Goal: Task Accomplishment & Management: Use online tool/utility

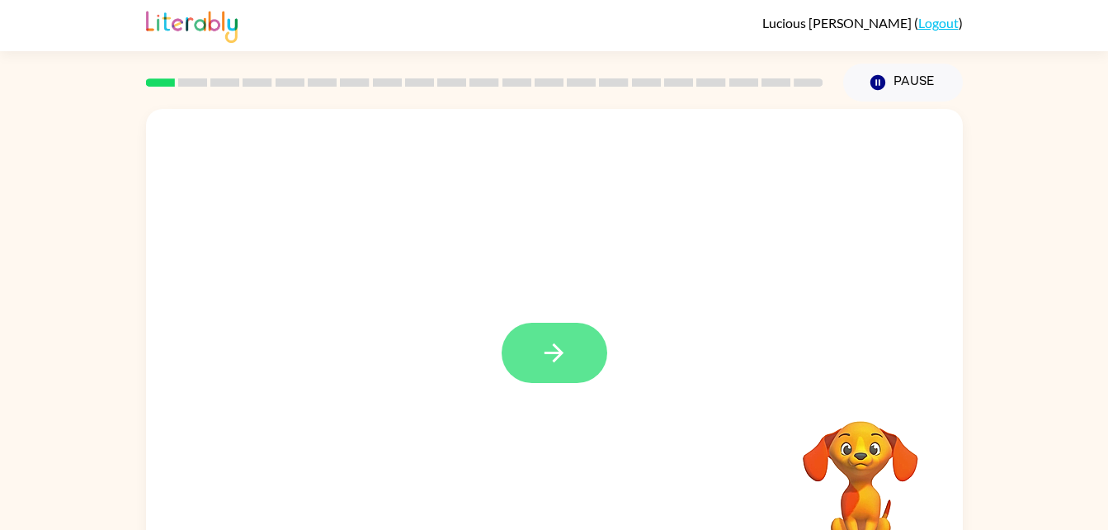
click at [563, 341] on icon "button" at bounding box center [553, 352] width 29 height 29
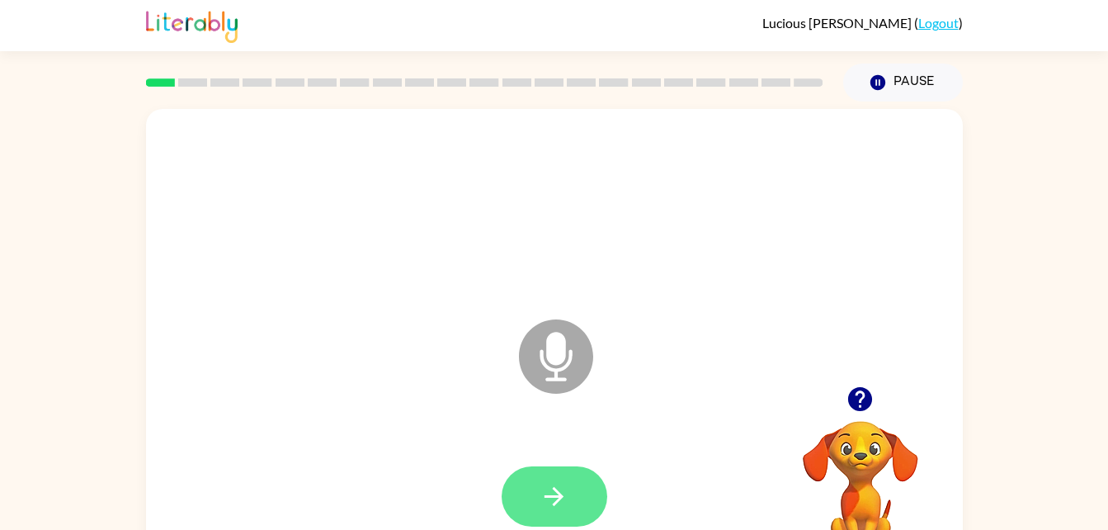
click at [563, 486] on icon "button" at bounding box center [553, 496] width 29 height 29
click at [553, 493] on icon "button" at bounding box center [553, 496] width 29 height 29
click at [544, 487] on icon "button" at bounding box center [553, 496] width 29 height 29
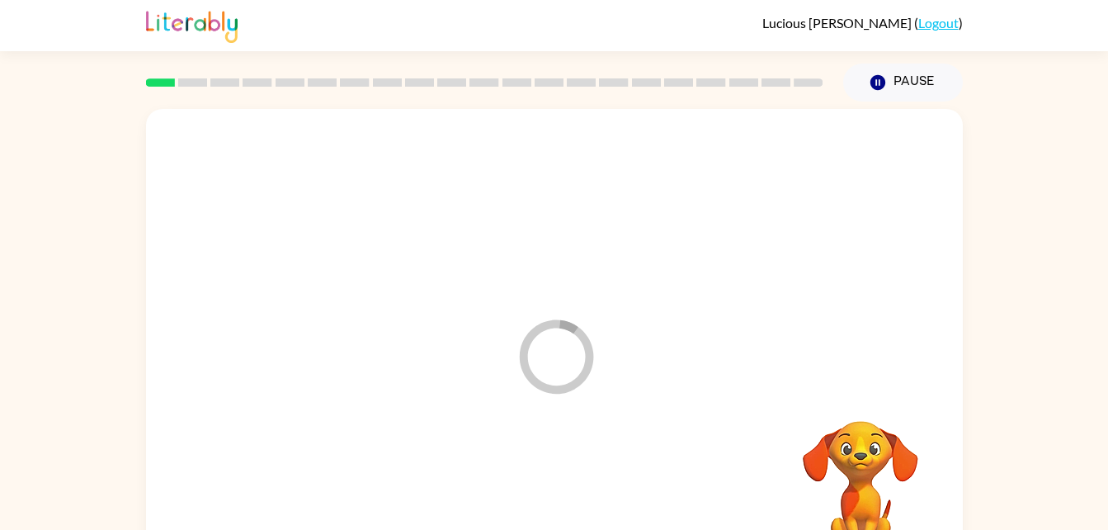
click at [187, 91] on div at bounding box center [484, 83] width 697 height 58
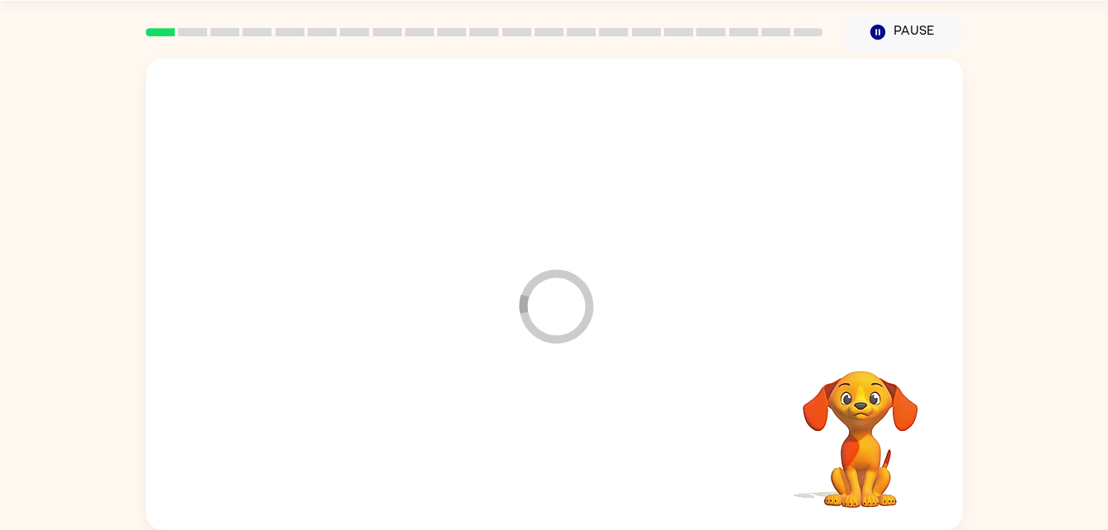
click at [556, 323] on icon "Loader Your response is being sent to our graders" at bounding box center [555, 306] width 99 height 99
click at [551, 323] on icon "Loader Your response is being sent to our graders" at bounding box center [555, 306] width 99 height 99
click at [563, 318] on icon "Loader Your response is being sent to our graders" at bounding box center [555, 306] width 99 height 99
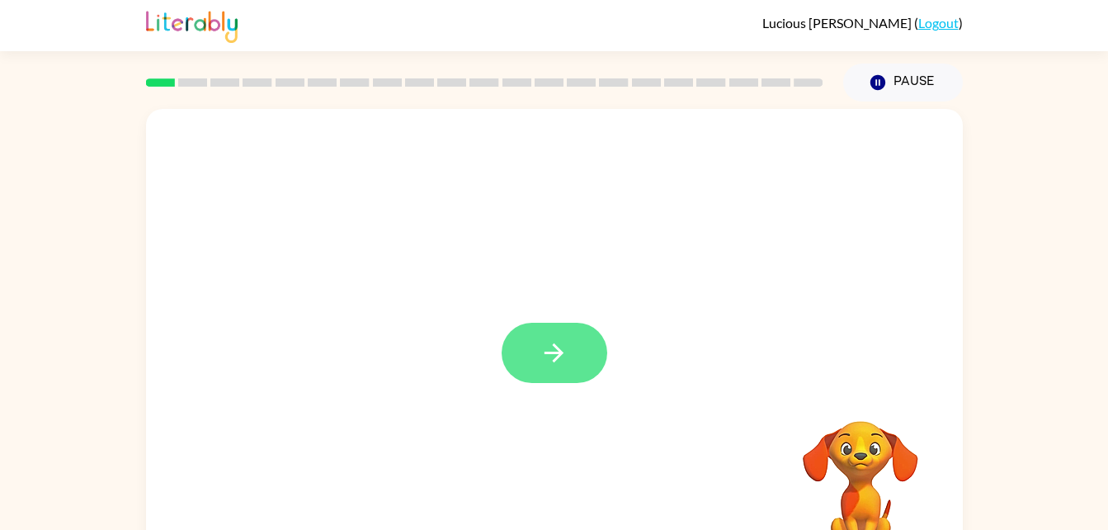
click at [564, 349] on icon "button" at bounding box center [553, 352] width 29 height 29
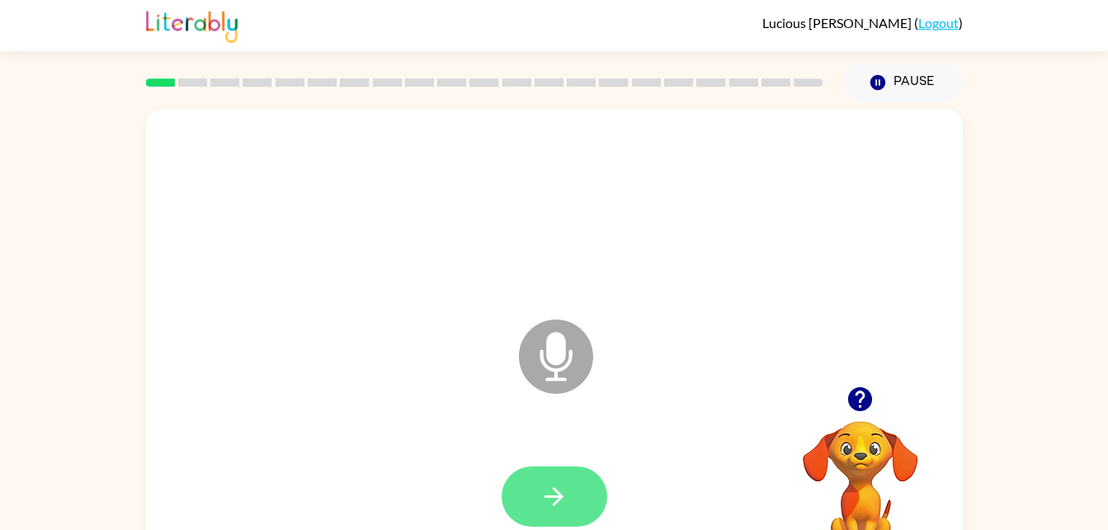
click at [534, 506] on button "button" at bounding box center [554, 496] width 106 height 60
click at [599, 495] on button "button" at bounding box center [554, 496] width 106 height 60
click at [572, 485] on button "button" at bounding box center [554, 496] width 106 height 60
click at [518, 471] on button "button" at bounding box center [554, 496] width 106 height 60
click at [541, 492] on icon "button" at bounding box center [553, 496] width 29 height 29
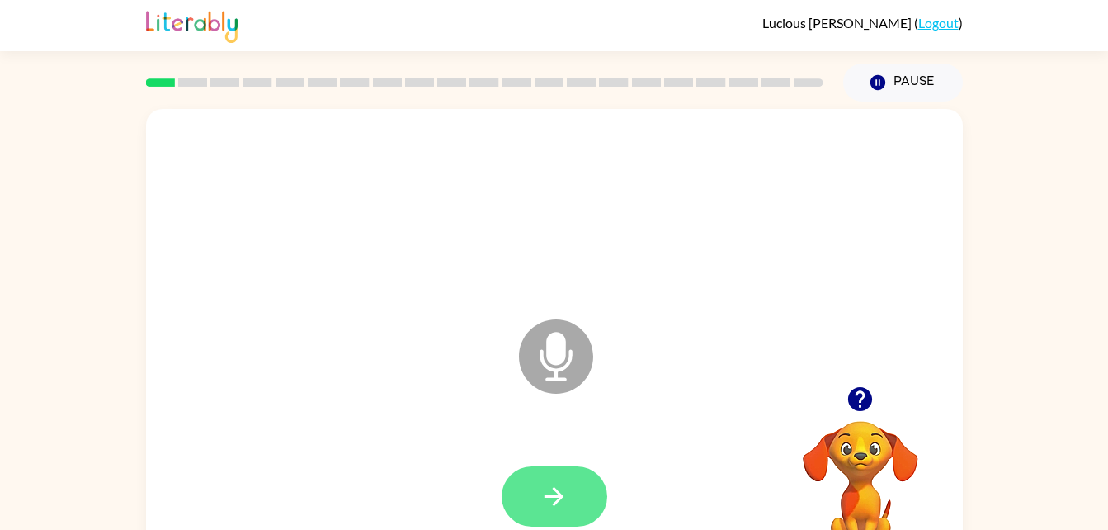
click at [555, 478] on button "button" at bounding box center [554, 496] width 106 height 60
click at [545, 492] on icon "button" at bounding box center [553, 496] width 29 height 29
click at [564, 497] on icon "button" at bounding box center [553, 496] width 29 height 29
click at [553, 498] on icon "button" at bounding box center [553, 496] width 29 height 29
click at [583, 496] on button "button" at bounding box center [554, 496] width 106 height 60
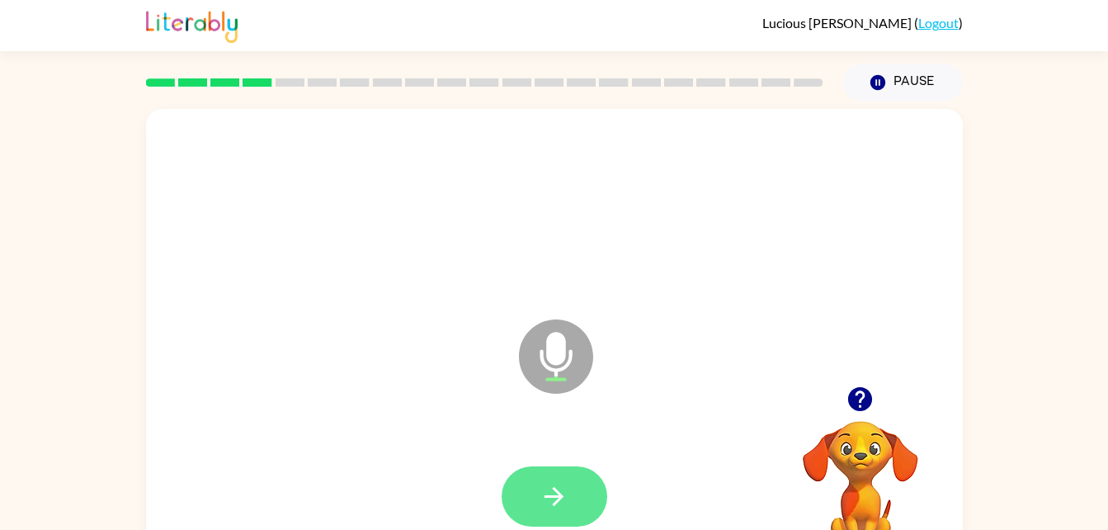
click at [580, 501] on button "button" at bounding box center [554, 496] width 106 height 60
click at [574, 467] on button "button" at bounding box center [554, 496] width 106 height 60
click at [542, 492] on icon "button" at bounding box center [553, 496] width 29 height 29
click at [562, 514] on button "button" at bounding box center [554, 496] width 106 height 60
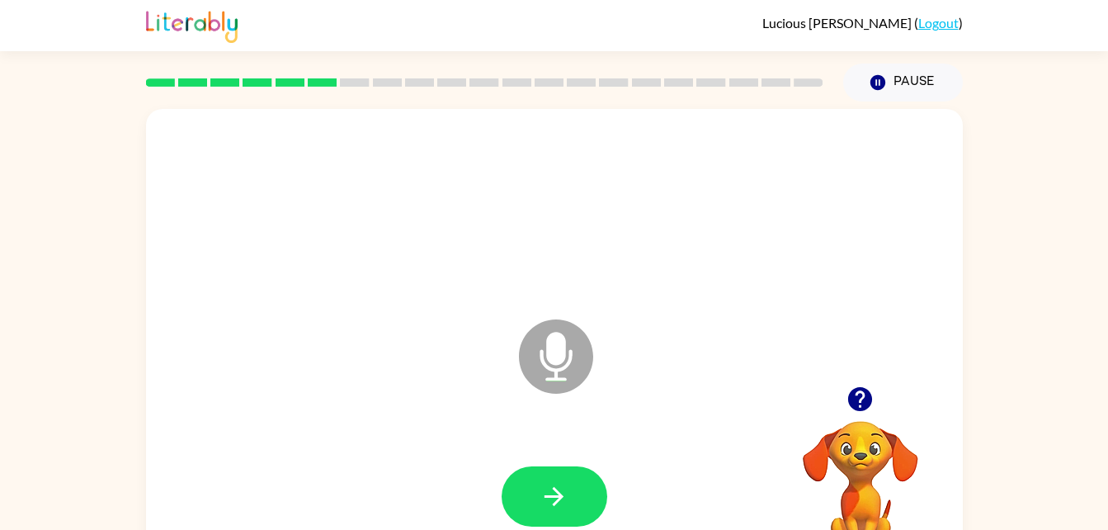
click at [501, 488] on div at bounding box center [554, 496] width 106 height 60
click at [573, 503] on button "button" at bounding box center [554, 496] width 106 height 60
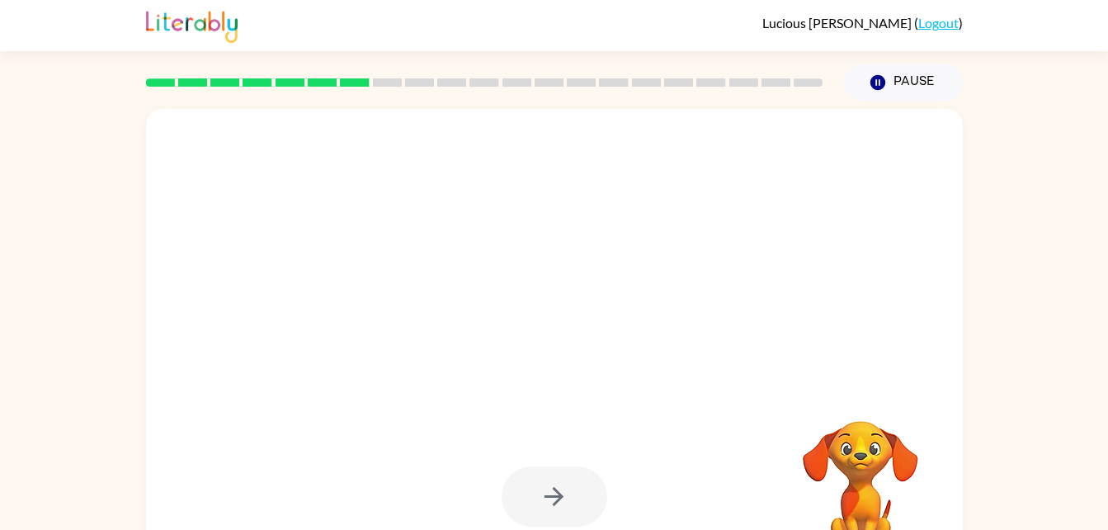
click at [726, 295] on div at bounding box center [514, 314] width 704 height 59
click at [546, 482] on div at bounding box center [554, 496] width 106 height 60
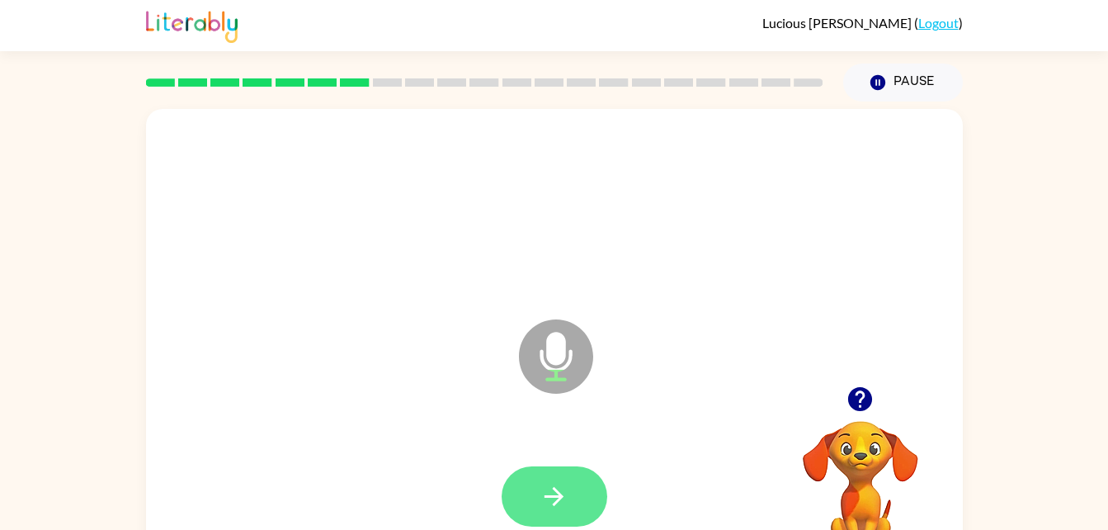
click at [573, 525] on button "button" at bounding box center [554, 496] width 106 height 60
click at [556, 482] on icon "button" at bounding box center [553, 496] width 29 height 29
click at [564, 486] on icon "button" at bounding box center [553, 496] width 29 height 29
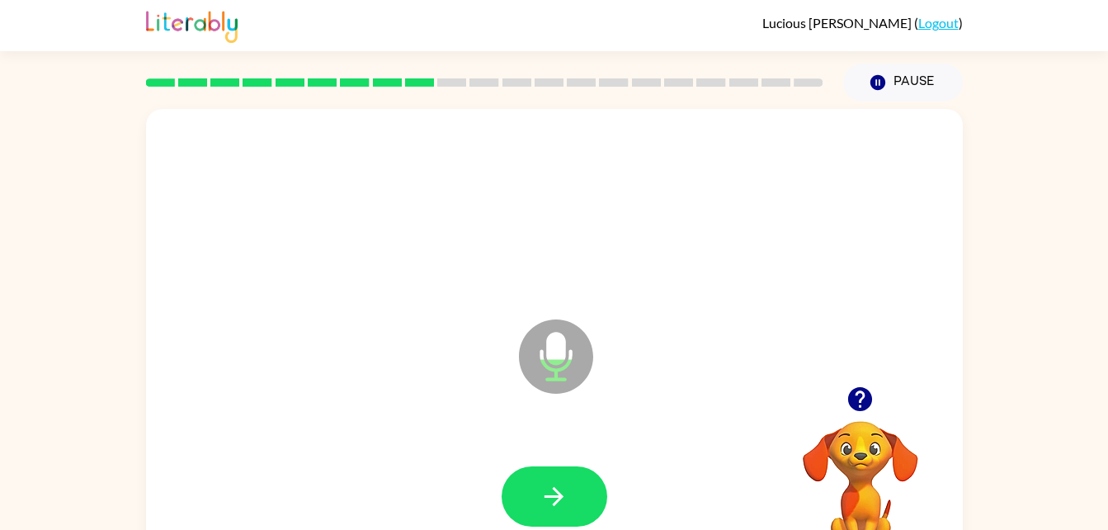
click at [551, 439] on div at bounding box center [554, 496] width 784 height 135
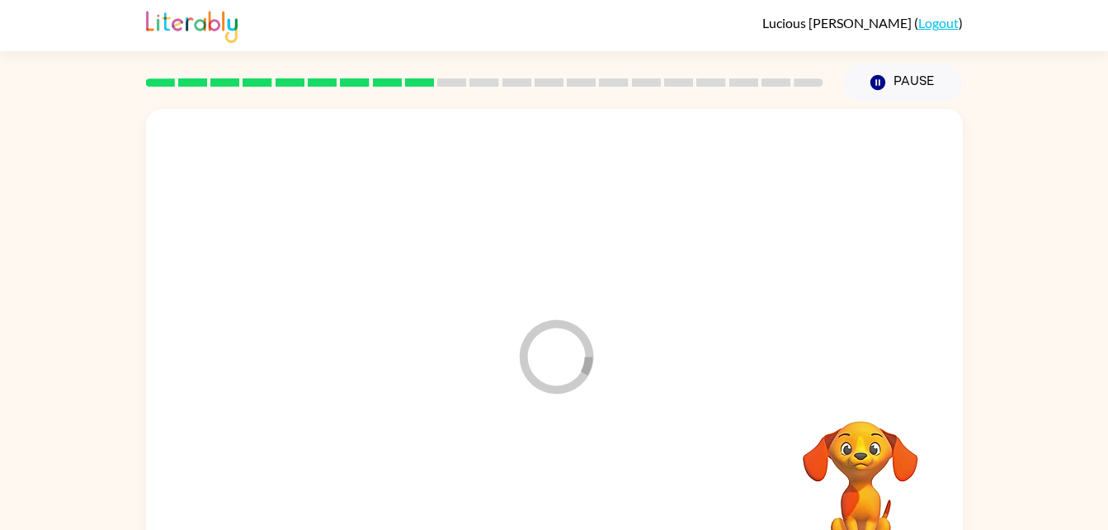
click at [576, 462] on div at bounding box center [554, 496] width 784 height 135
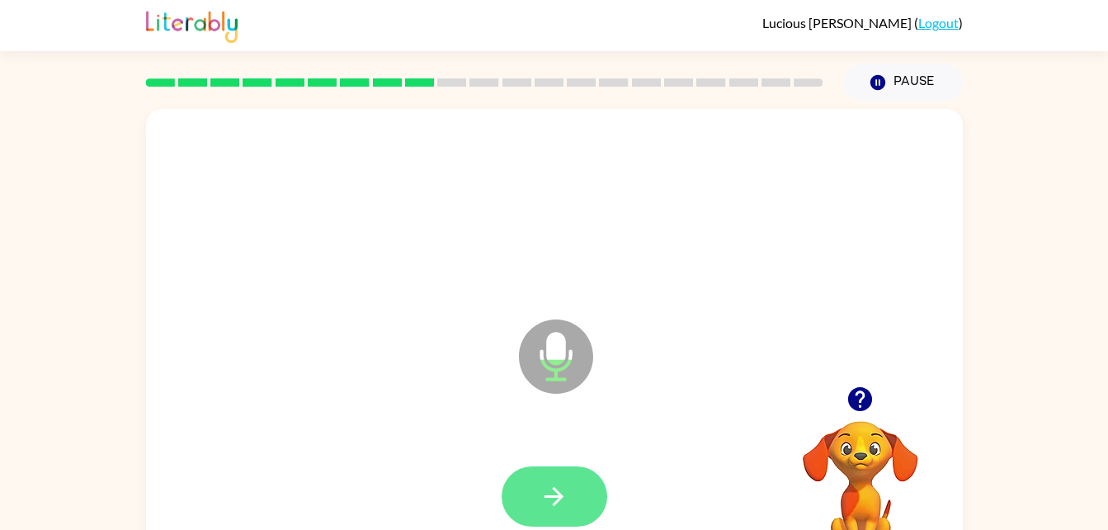
click at [525, 517] on button "button" at bounding box center [554, 496] width 106 height 60
click at [559, 524] on button "button" at bounding box center [554, 496] width 106 height 60
click at [549, 473] on button "button" at bounding box center [554, 496] width 106 height 60
click at [539, 489] on button "button" at bounding box center [554, 496] width 106 height 60
click at [551, 502] on icon "button" at bounding box center [553, 496] width 29 height 29
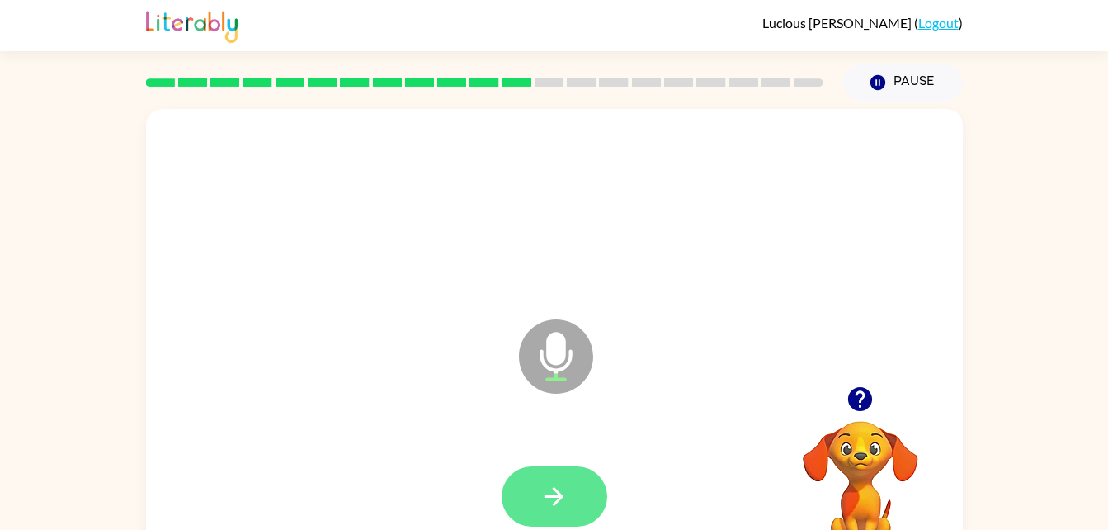
click at [534, 493] on button "button" at bounding box center [554, 496] width 106 height 60
click at [574, 483] on button "button" at bounding box center [554, 496] width 106 height 60
click at [546, 487] on icon "button" at bounding box center [553, 496] width 29 height 29
click at [547, 496] on icon "button" at bounding box center [553, 496] width 19 height 19
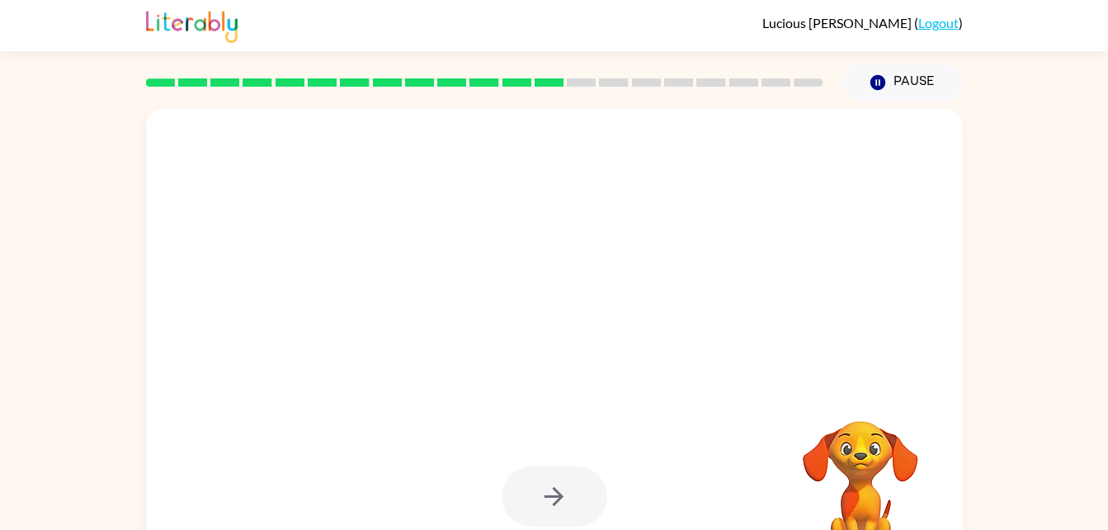
click at [771, 177] on div at bounding box center [554, 209] width 784 height 135
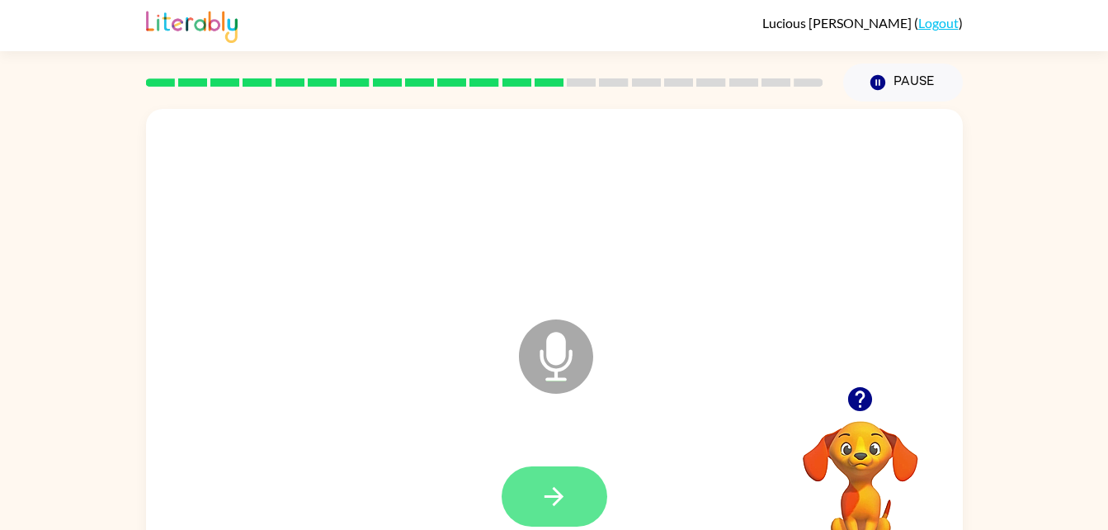
click at [516, 483] on button "button" at bounding box center [554, 496] width 106 height 60
click at [543, 478] on button "button" at bounding box center [554, 496] width 106 height 60
click at [527, 515] on button "button" at bounding box center [554, 496] width 106 height 60
click at [555, 522] on button "button" at bounding box center [554, 496] width 106 height 60
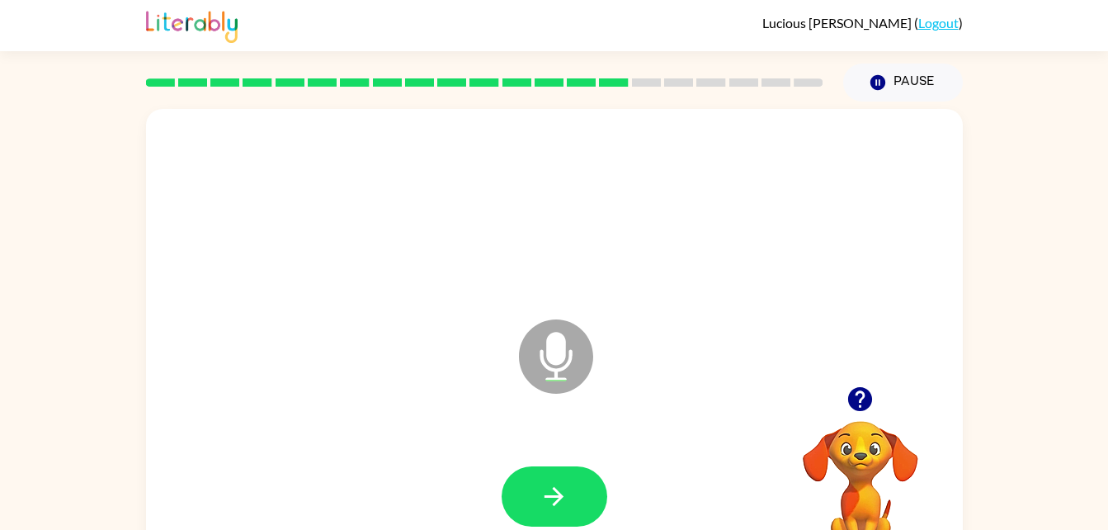
scroll to position [1, 0]
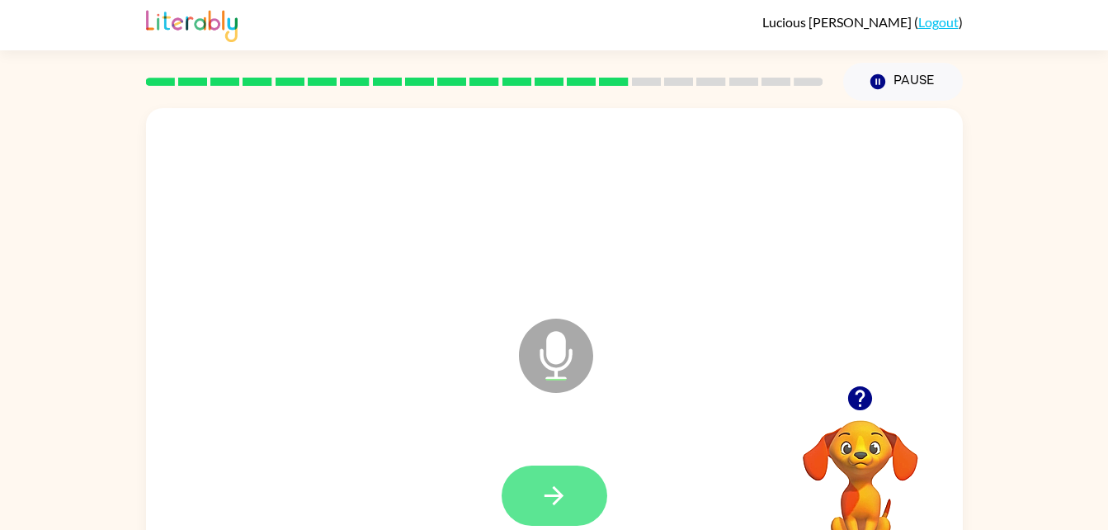
click at [589, 497] on button "button" at bounding box center [554, 495] width 106 height 60
click at [554, 500] on icon "button" at bounding box center [553, 495] width 29 height 29
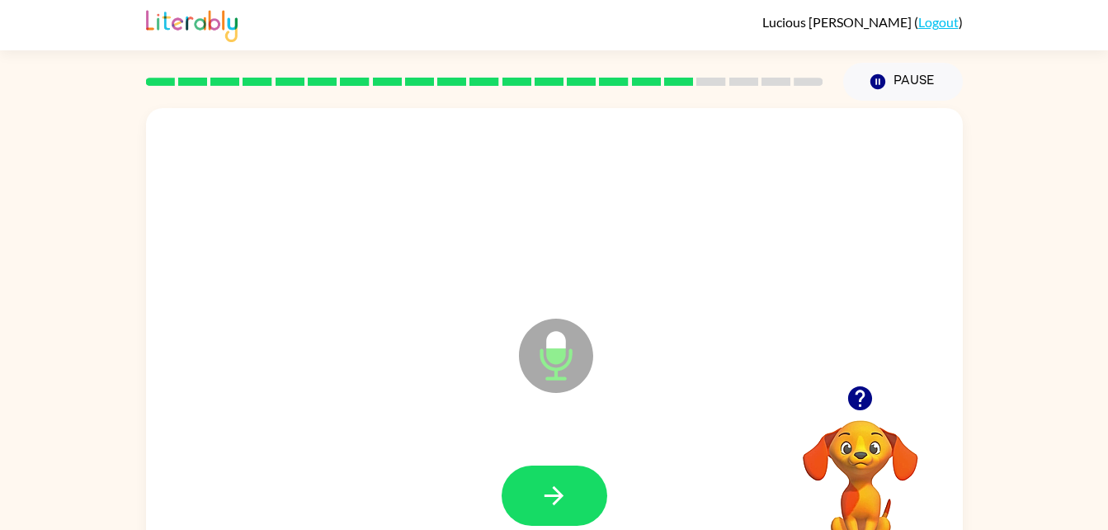
click at [856, 388] on icon "button" at bounding box center [860, 398] width 24 height 24
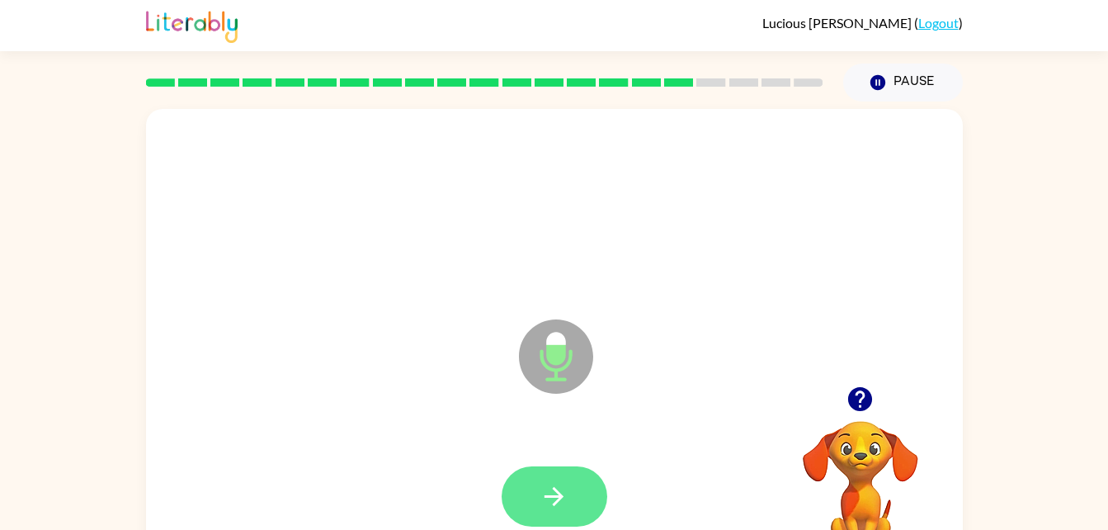
click at [565, 474] on button "button" at bounding box center [554, 496] width 106 height 60
click at [563, 497] on icon "button" at bounding box center [553, 496] width 29 height 29
click at [559, 501] on icon "button" at bounding box center [553, 496] width 29 height 29
click at [546, 486] on icon "button" at bounding box center [553, 496] width 29 height 29
click at [560, 468] on button "button" at bounding box center [554, 496] width 106 height 60
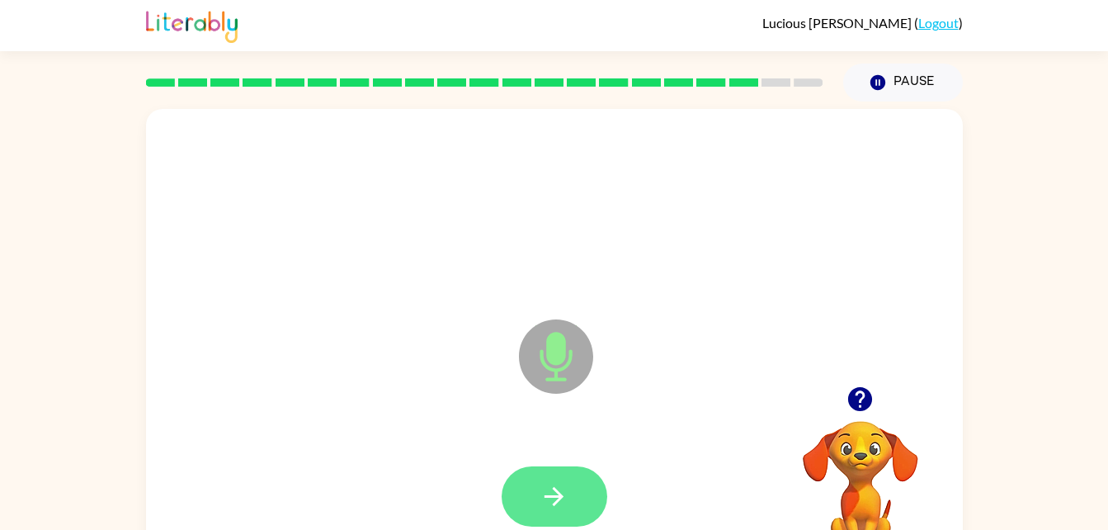
click at [544, 518] on button "button" at bounding box center [554, 496] width 106 height 60
click at [553, 498] on icon "button" at bounding box center [553, 496] width 29 height 29
click at [533, 505] on button "button" at bounding box center [554, 496] width 106 height 60
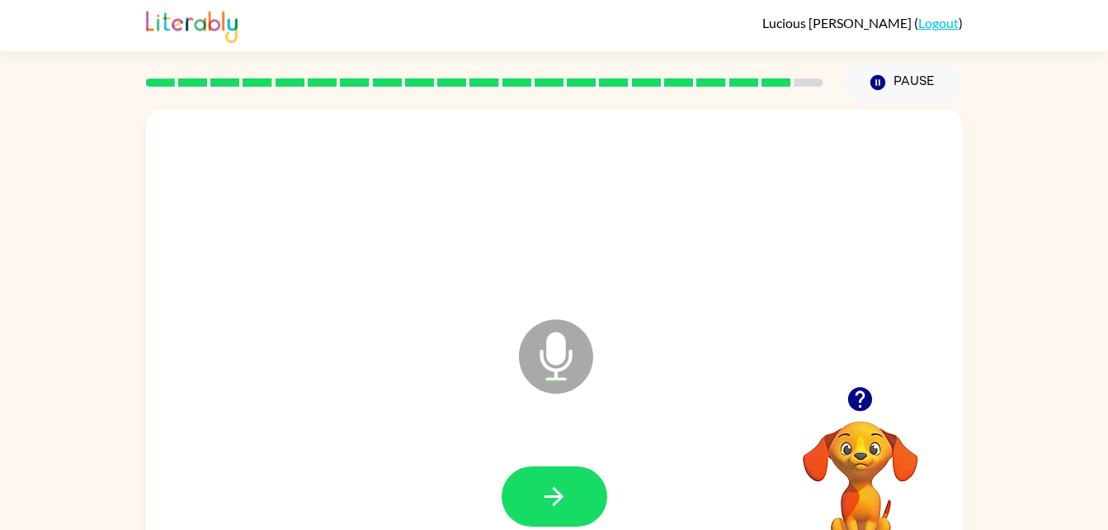
click at [850, 380] on button "button" at bounding box center [860, 399] width 42 height 42
click at [836, 347] on div "Microphone The Microphone is here when it is your turn to talk" at bounding box center [554, 344] width 817 height 471
click at [859, 398] on icon "button" at bounding box center [860, 399] width 24 height 24
click at [562, 466] on button "button" at bounding box center [554, 496] width 106 height 60
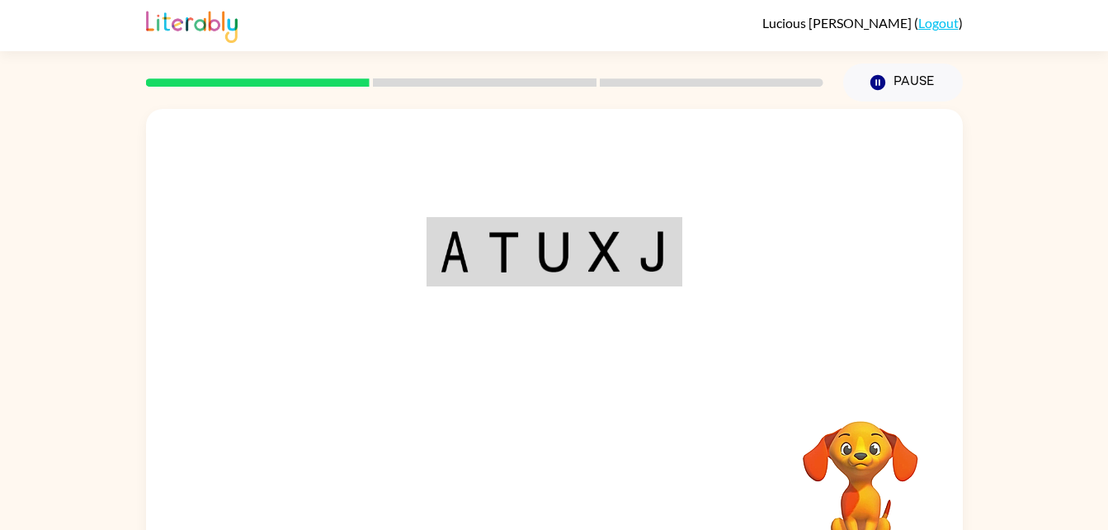
click at [549, 460] on div "Your browser must support playing .mp4 files to use Literably. Please try using…" at bounding box center [554, 344] width 817 height 471
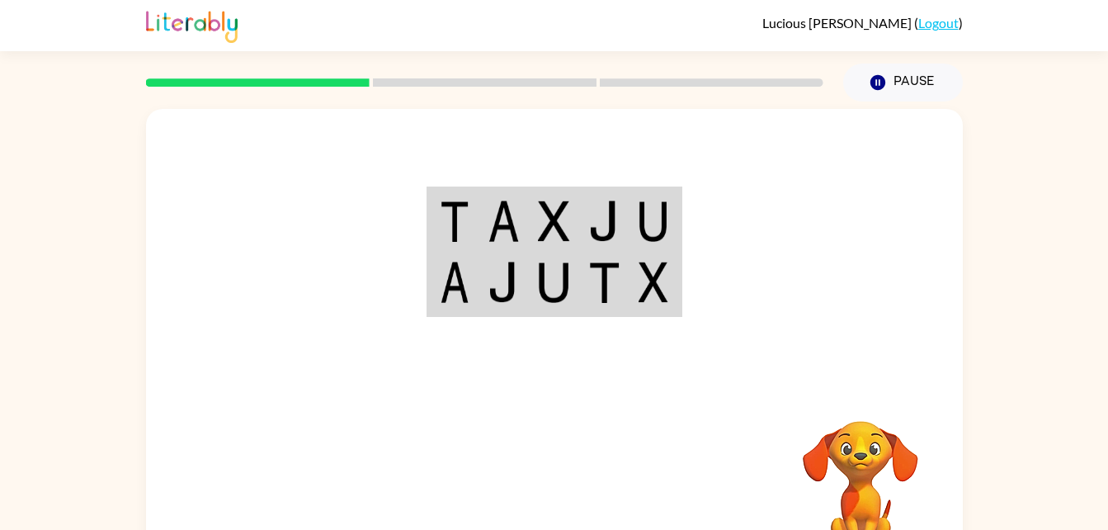
click at [976, 159] on div "Your browser must support playing .mp4 files to use Literably. Please try using…" at bounding box center [554, 340] width 1108 height 478
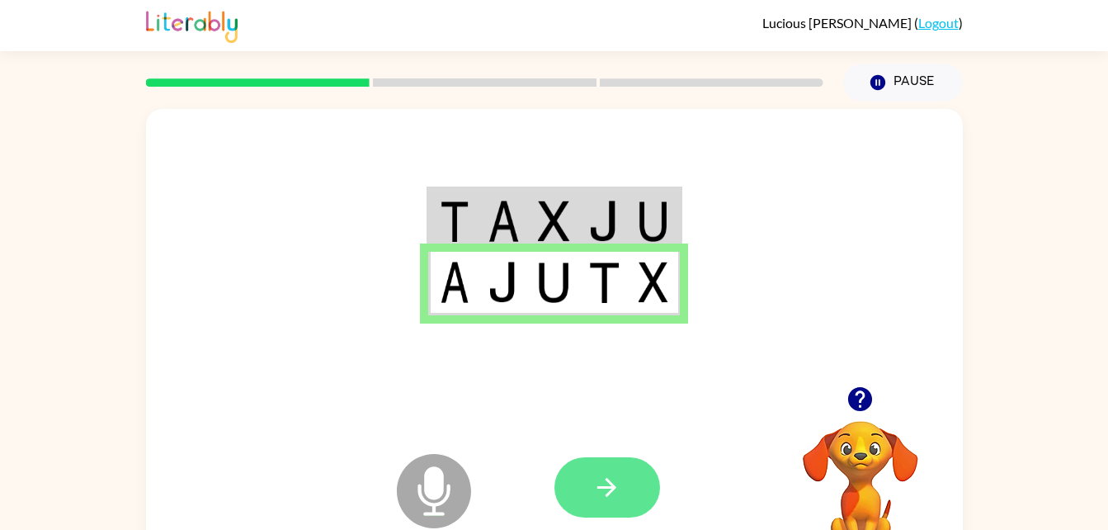
click at [597, 471] on button "button" at bounding box center [607, 487] width 106 height 60
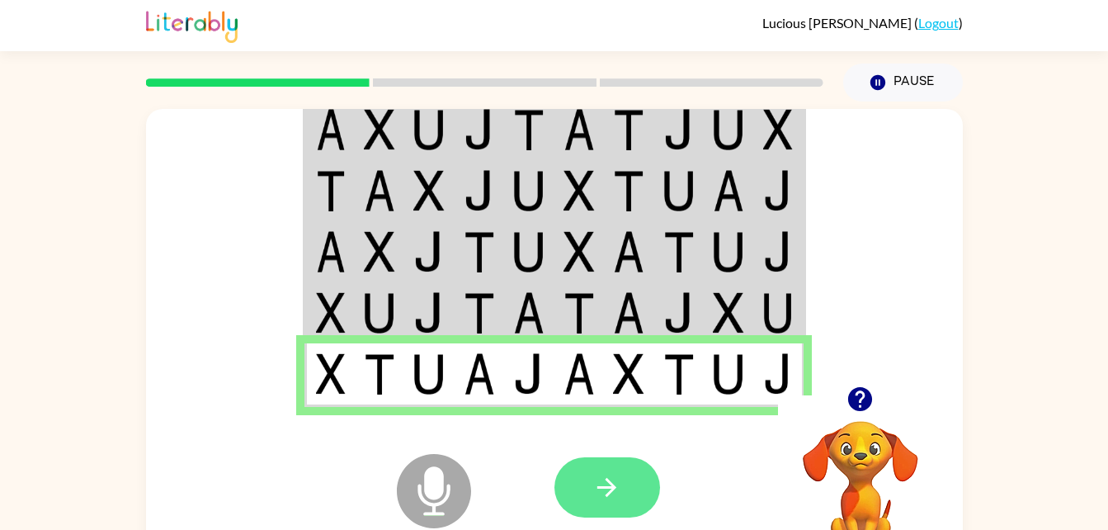
click at [606, 514] on button "button" at bounding box center [607, 487] width 106 height 60
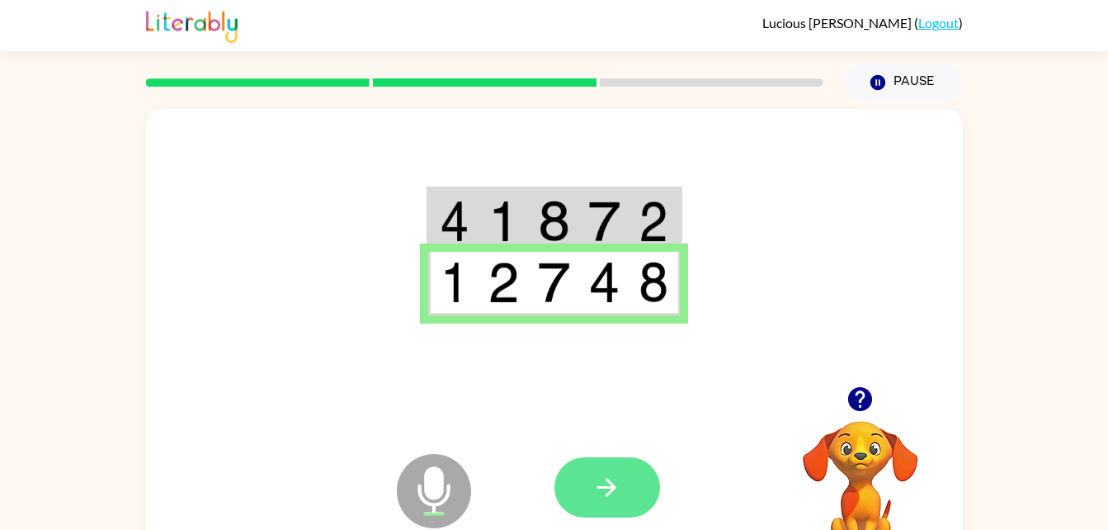
click at [575, 496] on button "button" at bounding box center [607, 487] width 106 height 60
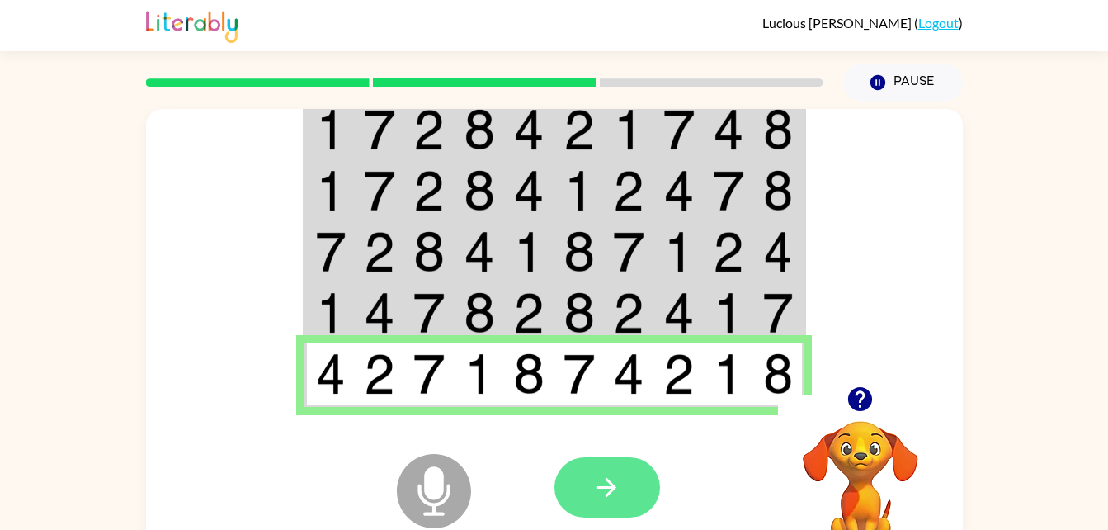
click at [600, 491] on icon "button" at bounding box center [606, 487] width 29 height 29
